Goal: Information Seeking & Learning: Learn about a topic

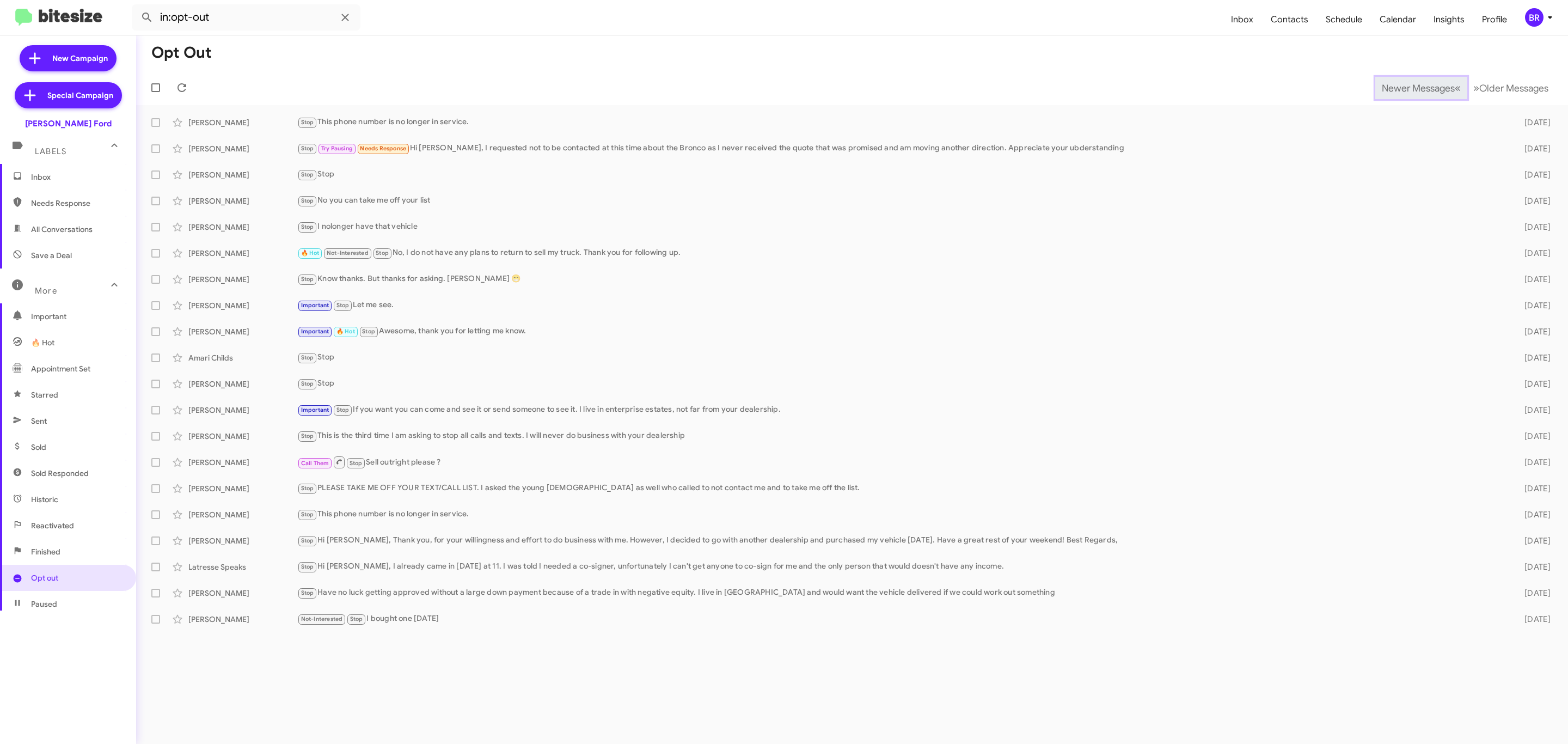
click at [1409, 87] on span "Newer Messages" at bounding box center [1418, 88] width 73 height 12
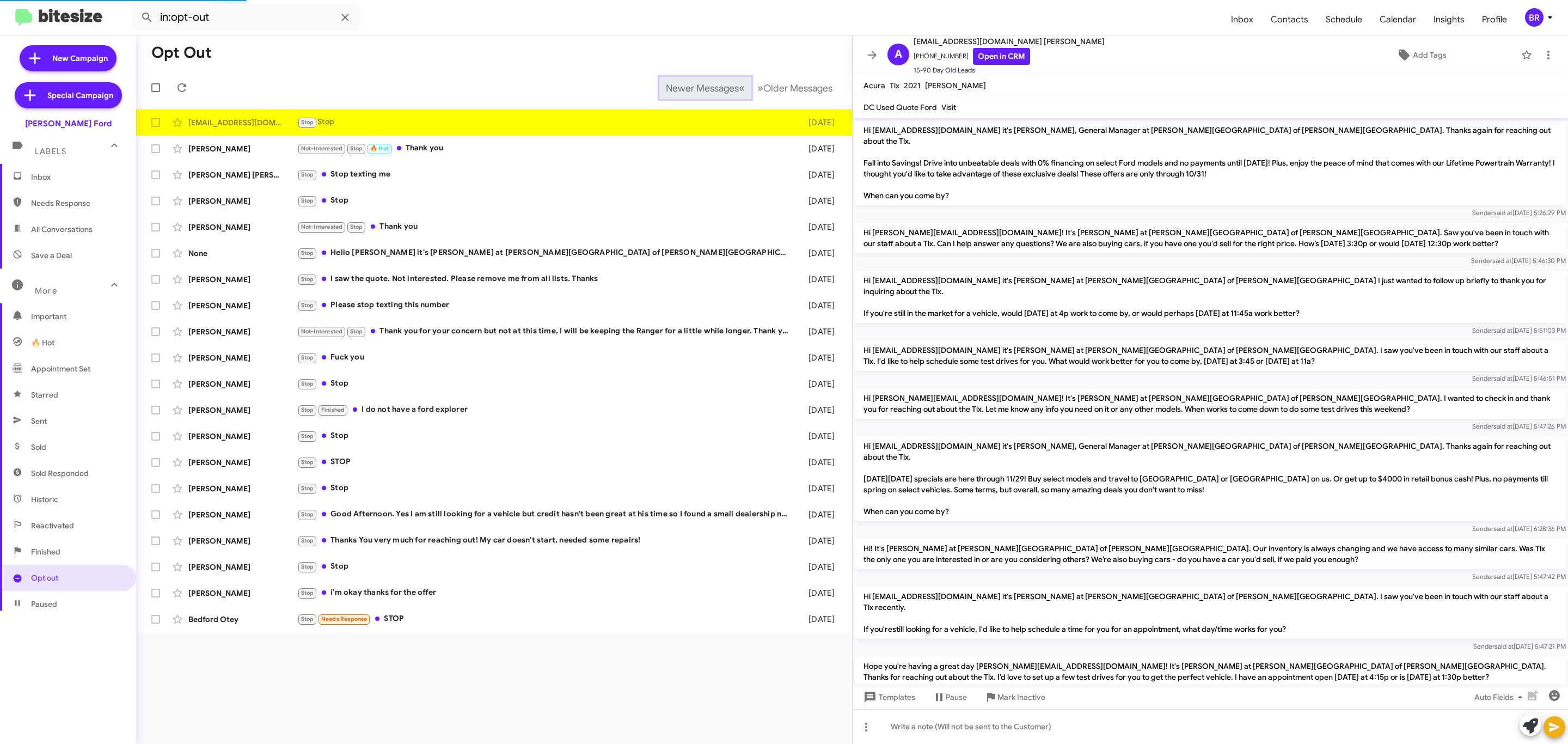
scroll to position [17, 0]
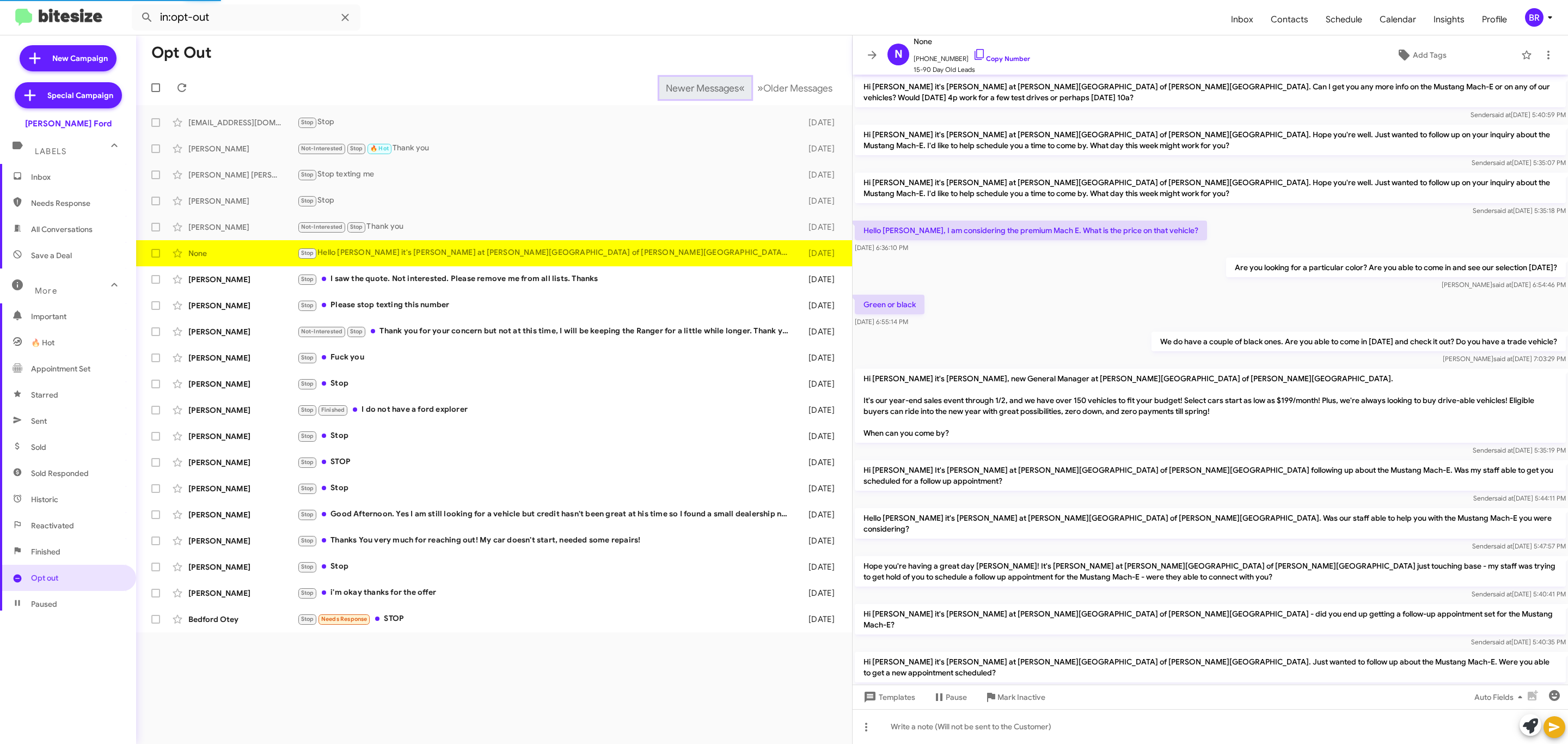
scroll to position [320, 0]
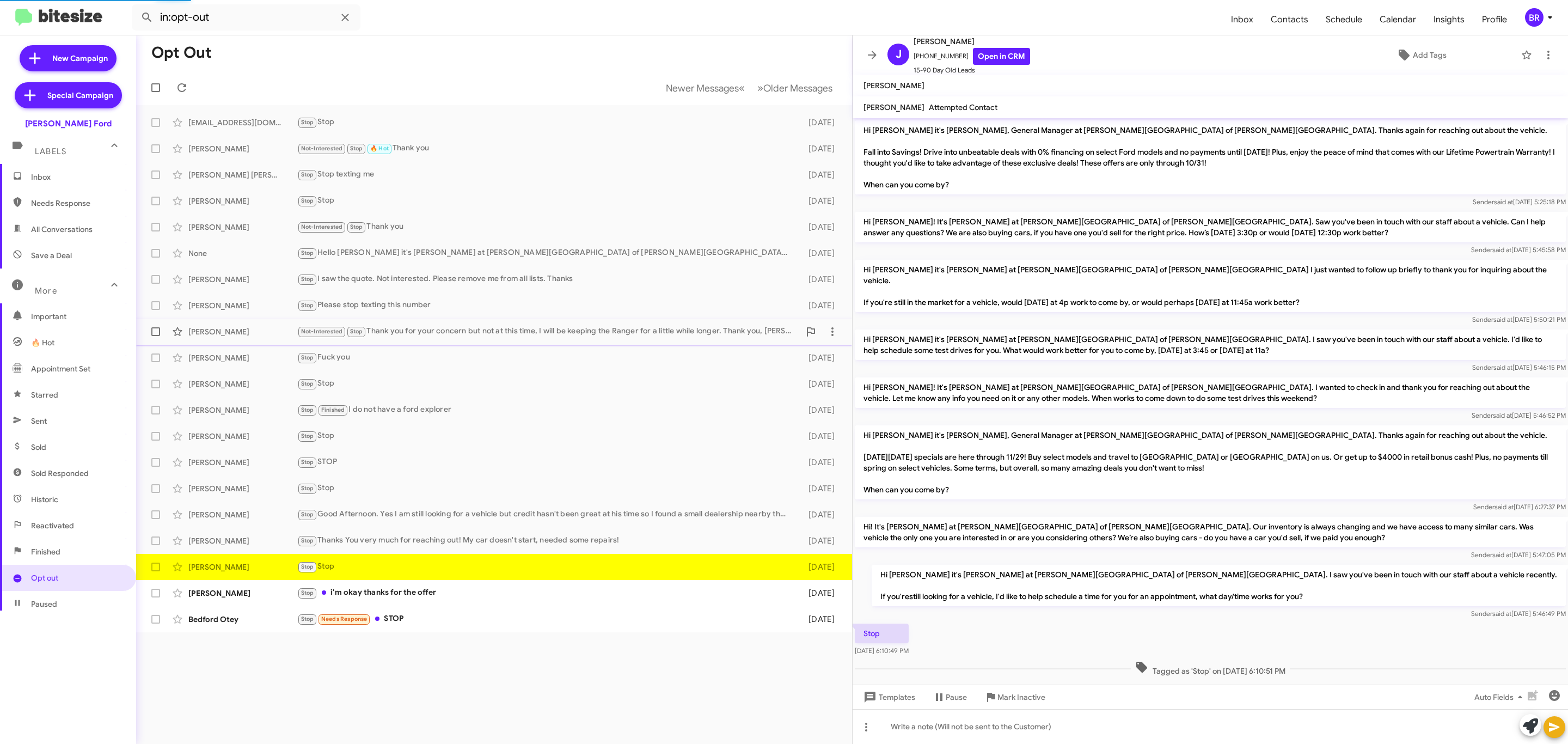
scroll to position [10, 0]
